Goal: Transaction & Acquisition: Purchase product/service

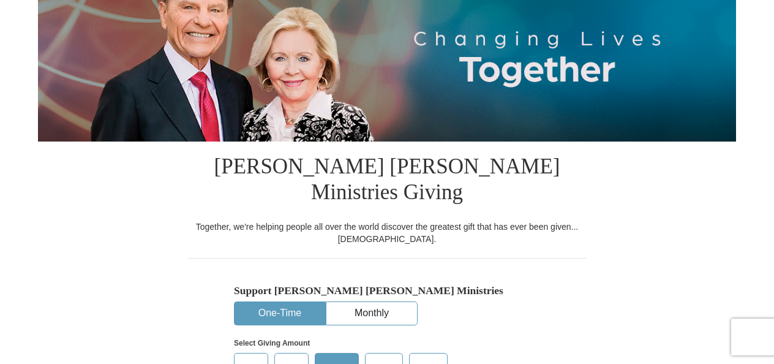
select select "TN"
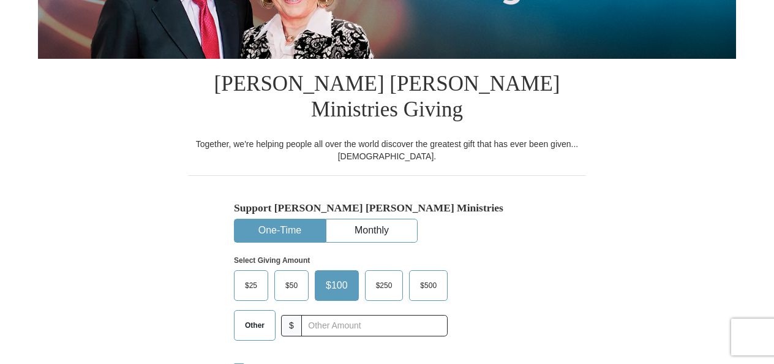
scroll to position [245, 0]
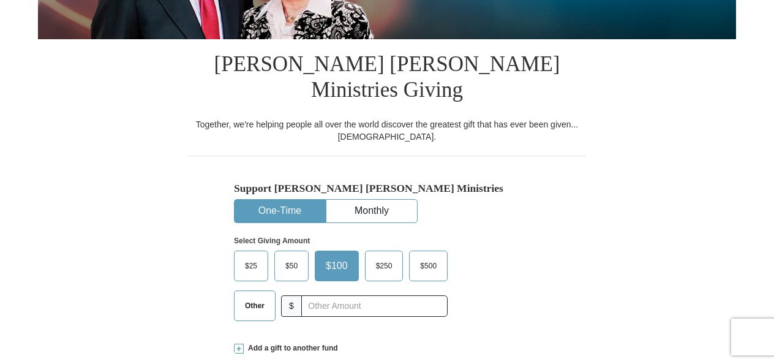
click at [284, 200] on button "One-Time" at bounding box center [279, 211] width 91 height 23
click at [248, 256] on span "$25" at bounding box center [251, 265] width 24 height 18
click at [0, 0] on input "$25" at bounding box center [0, 0] width 0 height 0
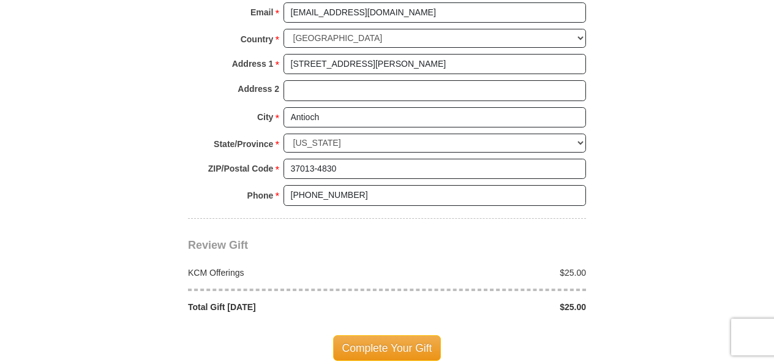
scroll to position [979, 0]
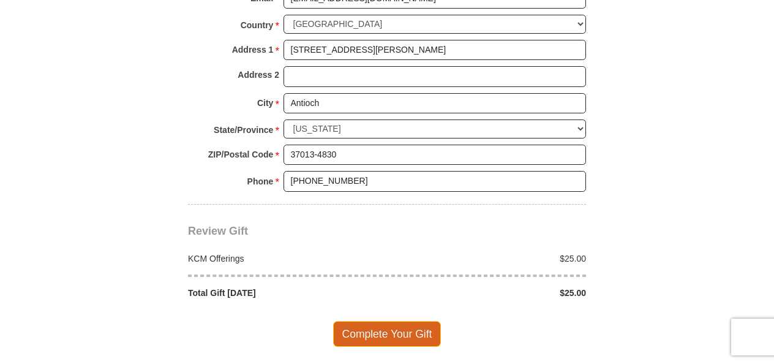
click at [381, 321] on span "Complete Your Gift" at bounding box center [387, 334] width 108 height 26
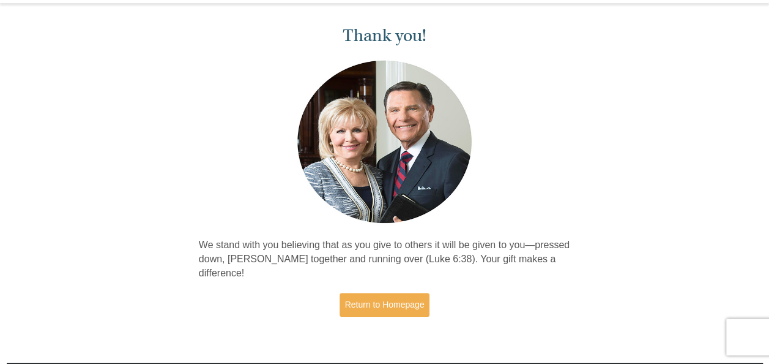
scroll to position [122, 0]
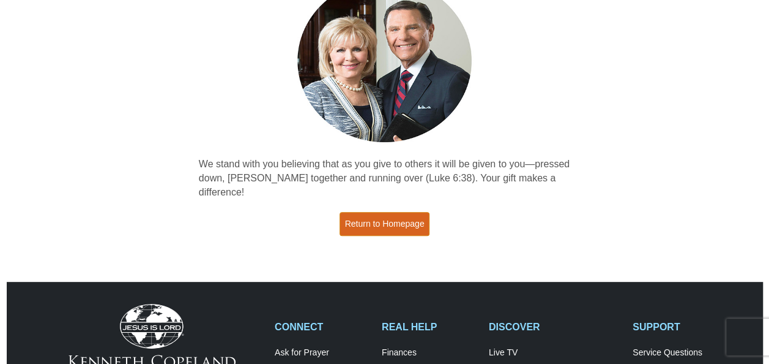
click at [367, 214] on link "Return to Homepage" at bounding box center [385, 224] width 91 height 24
